Goal: Communication & Community: Answer question/provide support

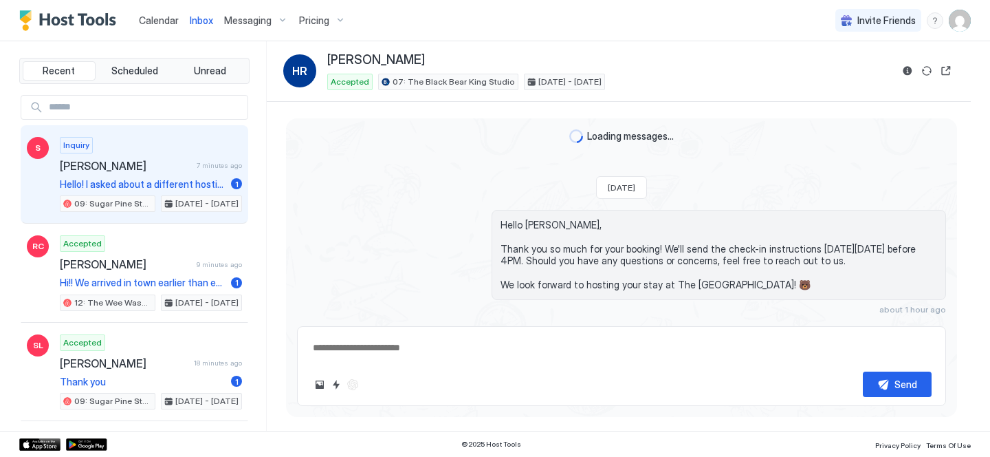
click at [205, 175] on div "Inquiry [PERSON_NAME] 7 minutes ago Hello! I asked about a different hosting & …" at bounding box center [151, 175] width 182 height 76
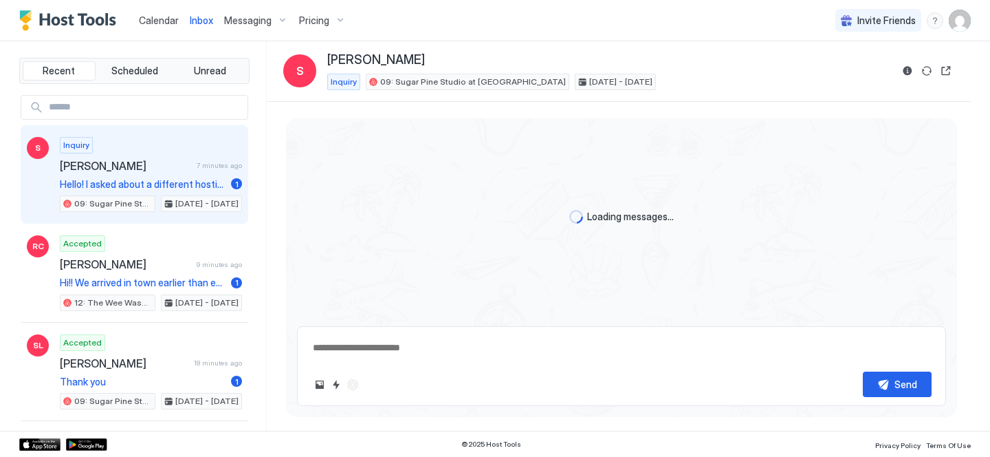
type textarea "*"
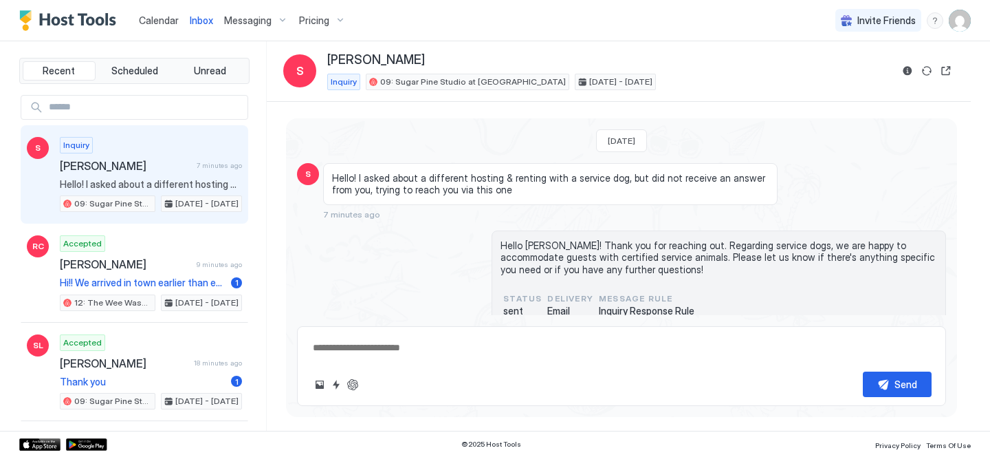
scroll to position [28, 0]
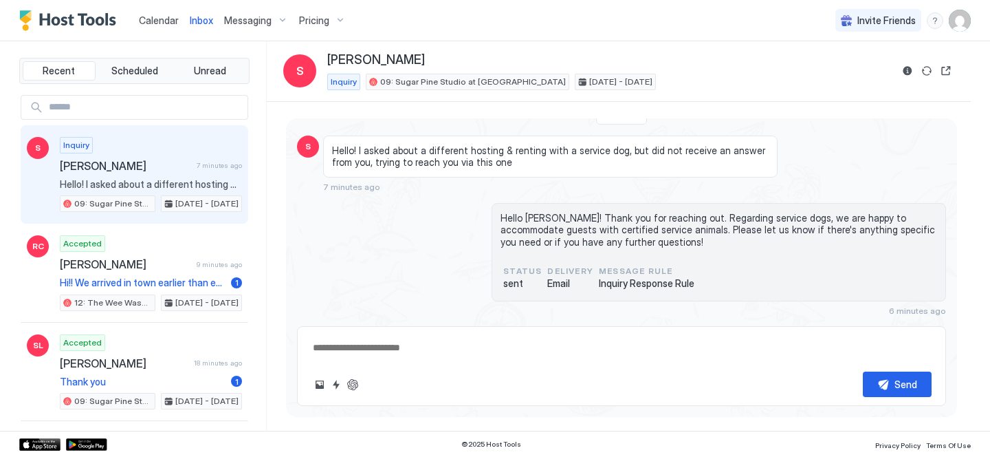
click at [481, 212] on div "Hello [PERSON_NAME]! Thank you for reaching out. Regarding service dogs, we are…" at bounding box center [621, 259] width 649 height 113
click at [551, 226] on span "Hello [PERSON_NAME]! Thank you for reaching out. Regarding service dogs, we are…" at bounding box center [719, 230] width 437 height 36
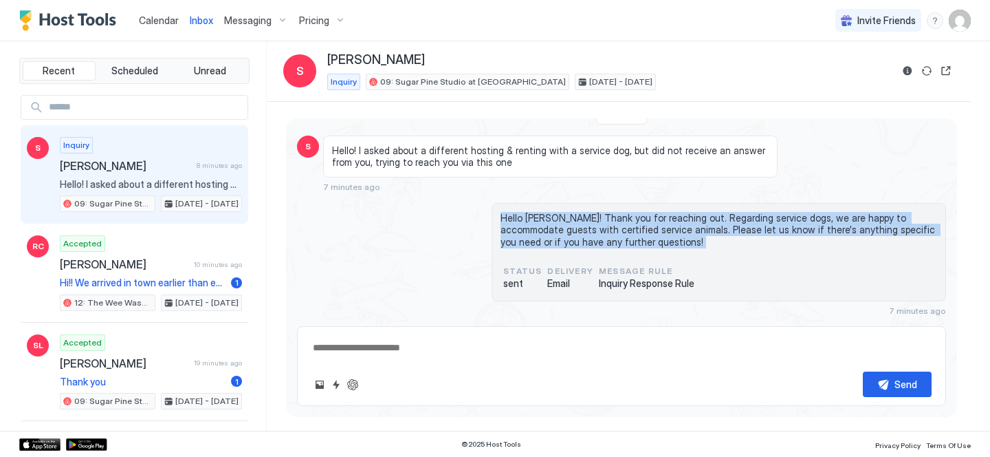
click at [551, 226] on span "Hello [PERSON_NAME]! Thank you for reaching out. Regarding service dogs, we are…" at bounding box center [719, 230] width 437 height 36
copy span "Hello [PERSON_NAME]! Thank you for reaching out. Regarding service dogs, we are…"
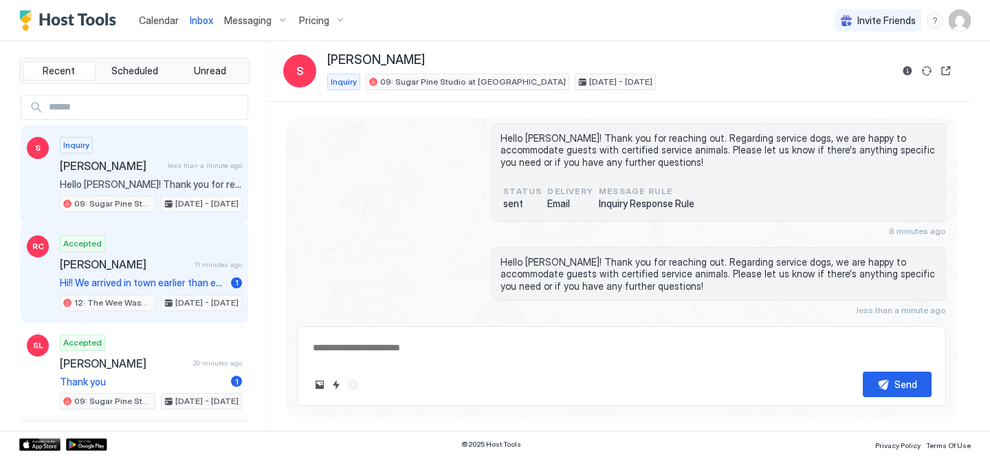
click at [155, 265] on span "[PERSON_NAME]" at bounding box center [124, 264] width 129 height 14
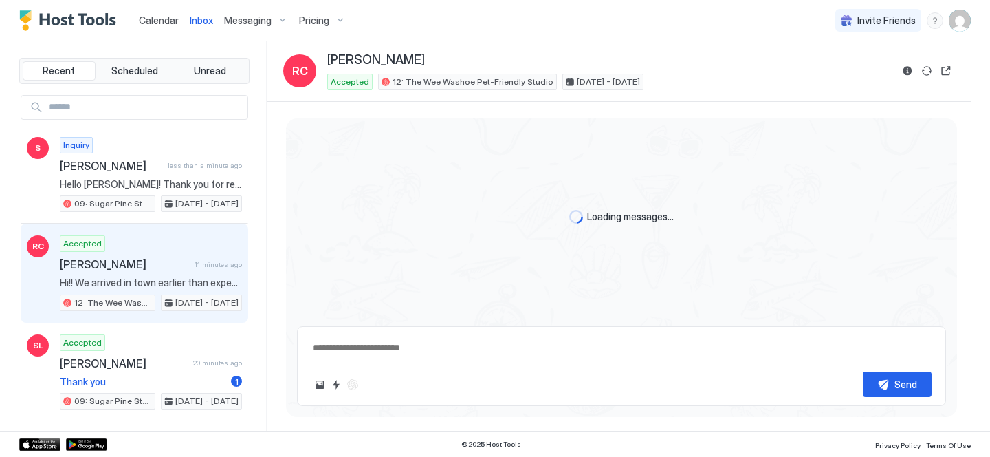
scroll to position [132, 0]
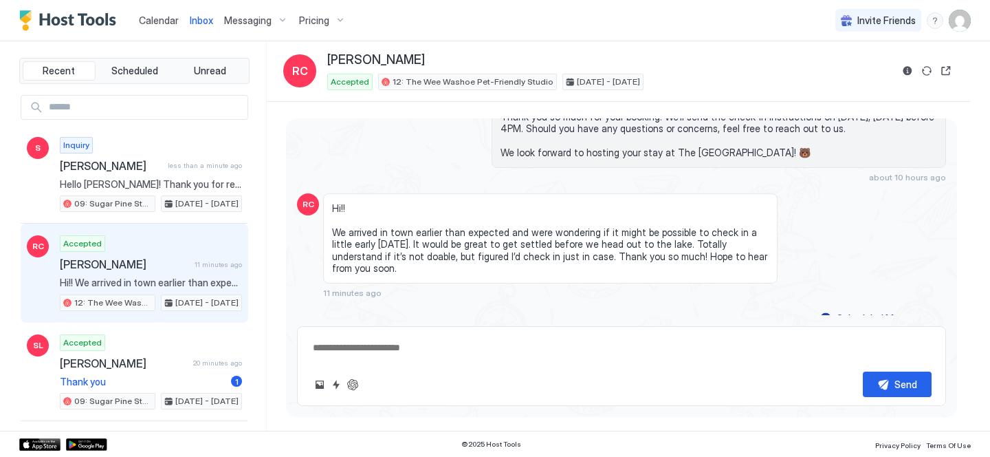
click at [459, 353] on textarea at bounding box center [621, 347] width 620 height 25
type textarea "**********"
click at [894, 382] on div "Send" at bounding box center [905, 384] width 23 height 14
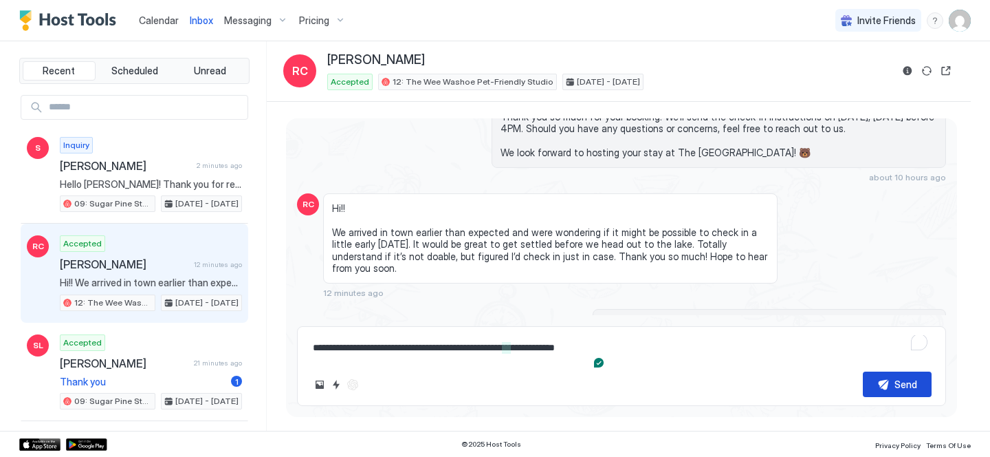
scroll to position [187, 0]
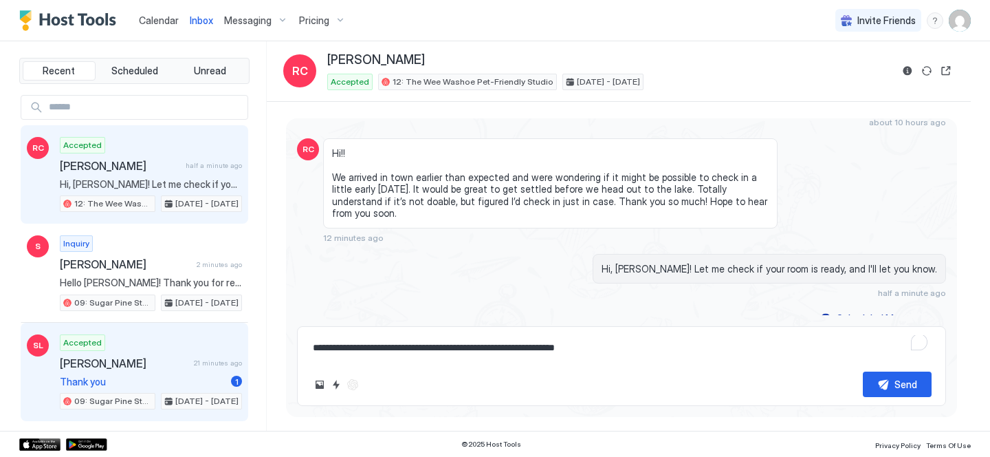
click at [191, 353] on div "Accepted [PERSON_NAME] 21 minutes ago Thank you 1 09: Sugar Pine Studio at The …" at bounding box center [151, 372] width 182 height 76
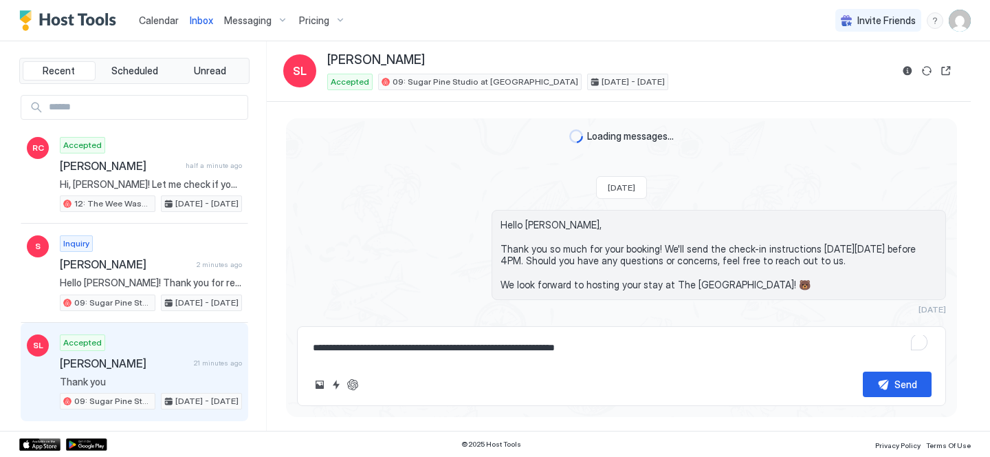
scroll to position [239, 0]
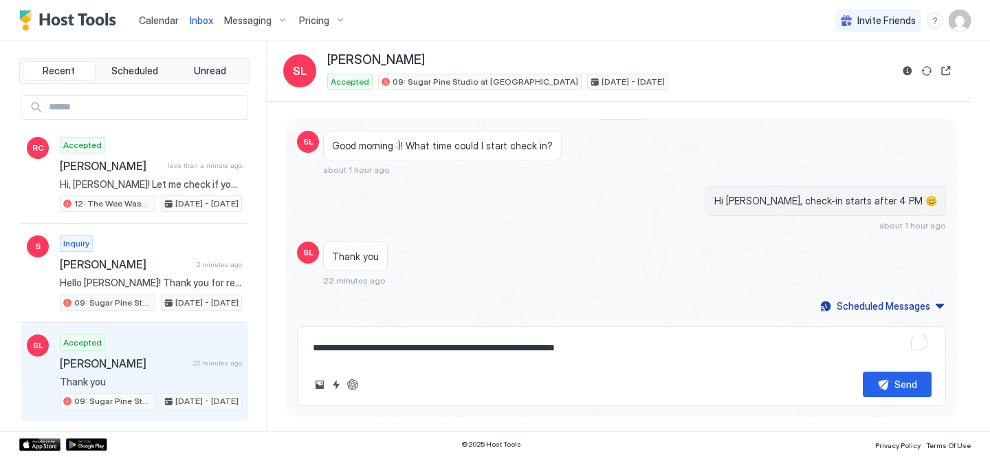
click at [406, 351] on textarea "**********" at bounding box center [621, 347] width 620 height 25
type textarea "**********"
click at [870, 384] on button "Send" at bounding box center [897, 383] width 69 height 25
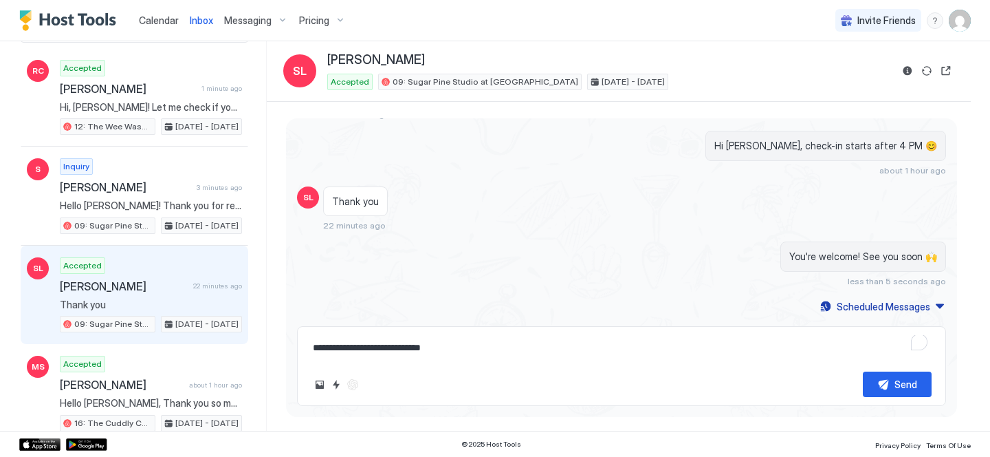
scroll to position [0, 0]
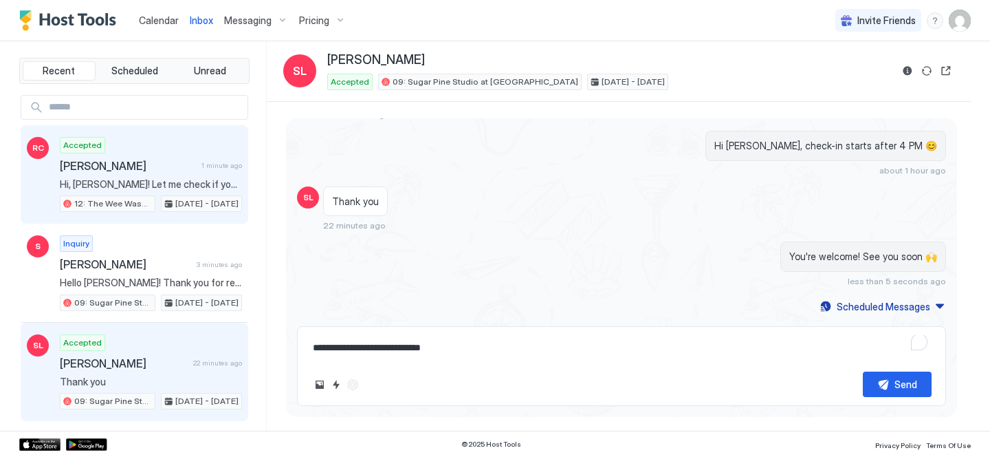
click at [144, 181] on span "Hi, [PERSON_NAME]! Let me check if your room is ready, and I'll let you know." at bounding box center [151, 184] width 182 height 12
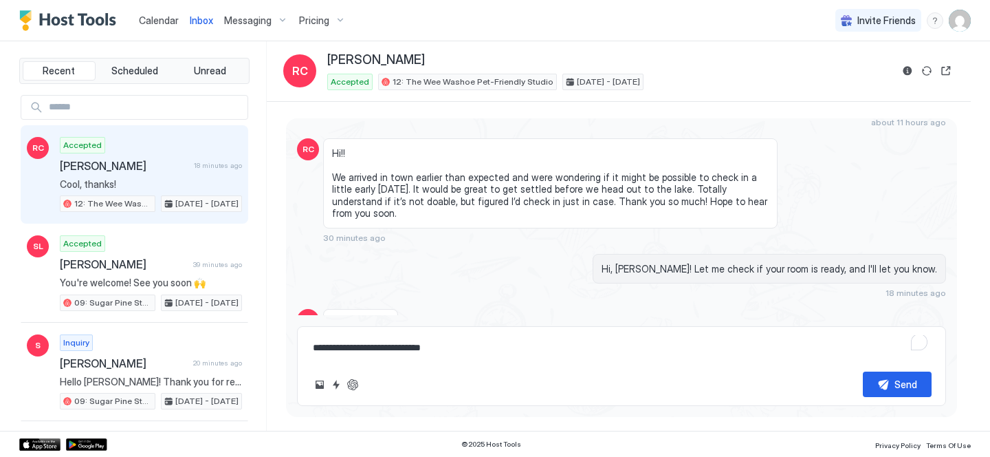
scroll to position [243, 0]
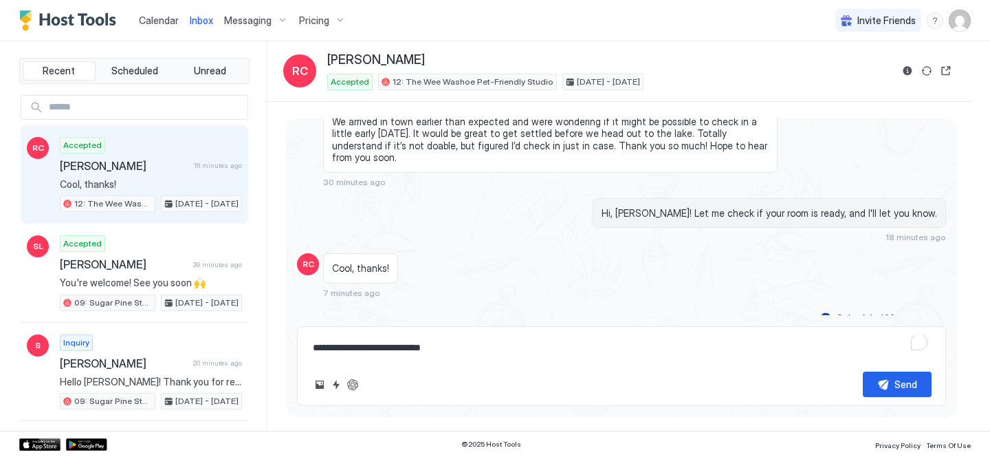
click at [391, 358] on textarea "**********" at bounding box center [621, 347] width 620 height 25
type textarea "**********"
click at [894, 394] on button "Send" at bounding box center [897, 383] width 69 height 25
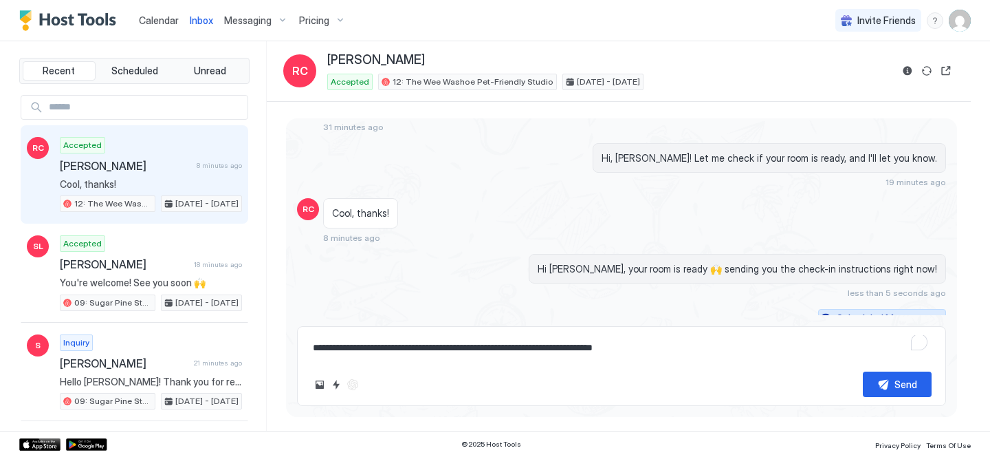
click at [879, 312] on div "Scheduled Messages" at bounding box center [884, 318] width 94 height 14
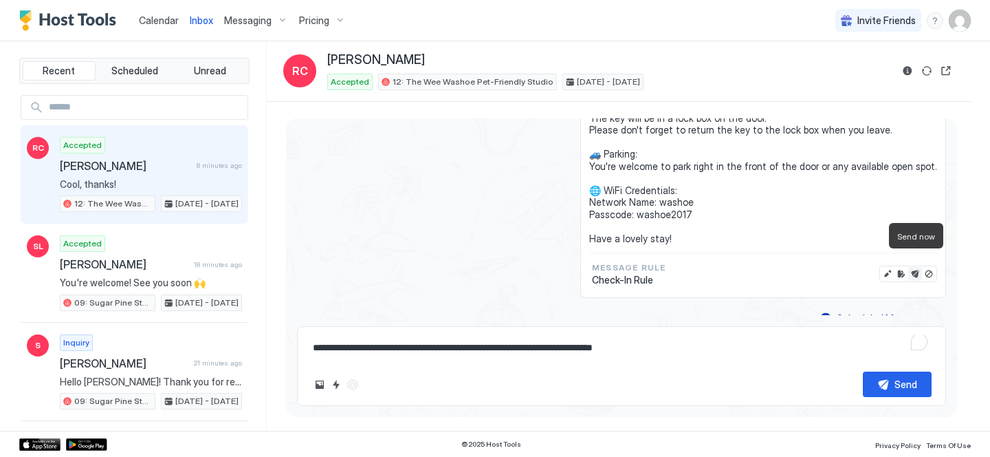
click at [916, 267] on button "Send now" at bounding box center [915, 274] width 14 height 14
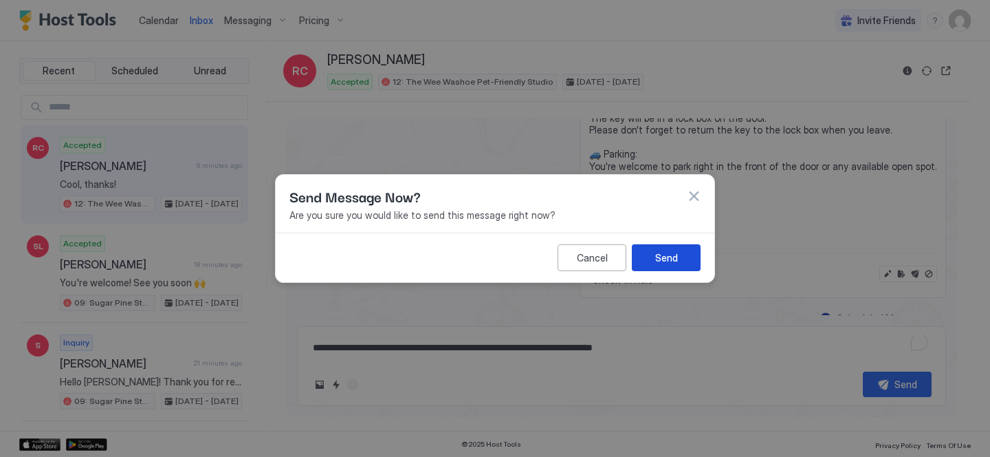
click at [636, 257] on button "Send" at bounding box center [666, 257] width 69 height 27
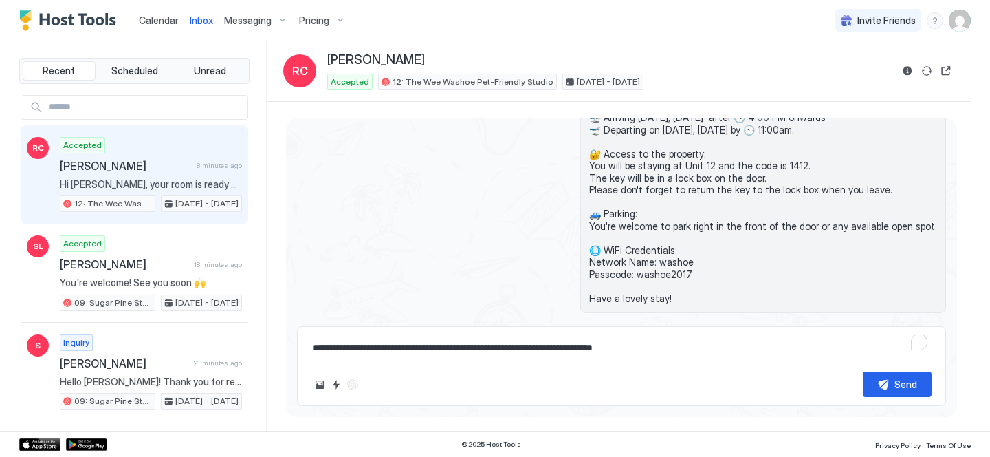
scroll to position [268, 0]
